Goal: Task Accomplishment & Management: Use online tool/utility

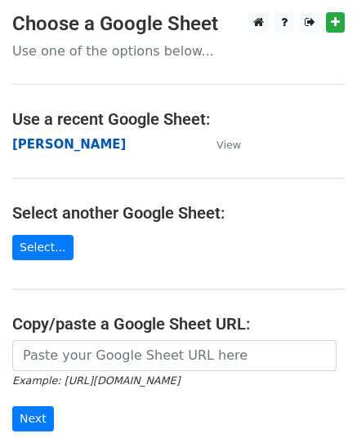
click at [47, 146] on strong "[PERSON_NAME]" at bounding box center [68, 144] width 113 height 15
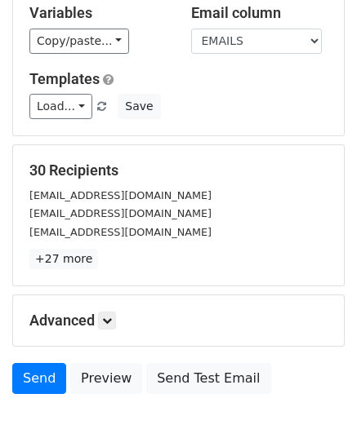
scroll to position [193, 0]
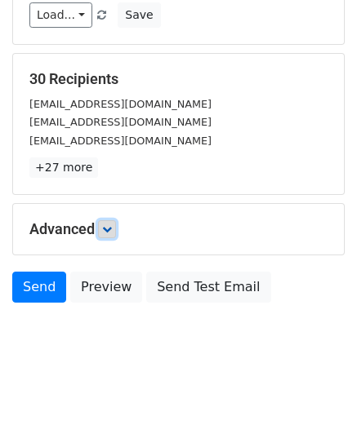
click at [101, 231] on link at bounding box center [107, 229] width 18 height 18
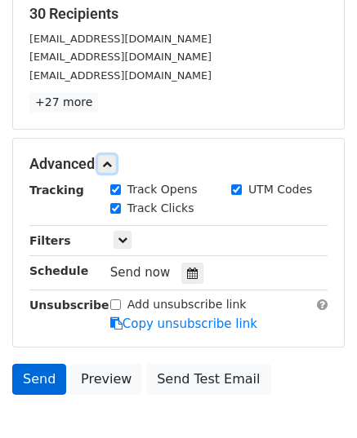
scroll to position [348, 0]
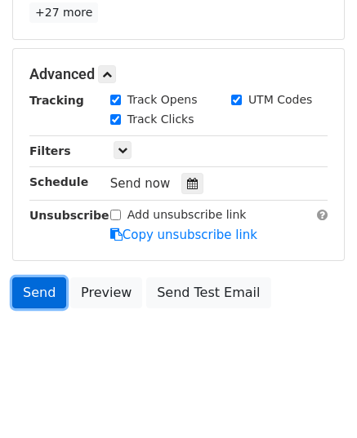
click at [42, 293] on link "Send" at bounding box center [39, 293] width 54 height 31
